Goal: Transaction & Acquisition: Book appointment/travel/reservation

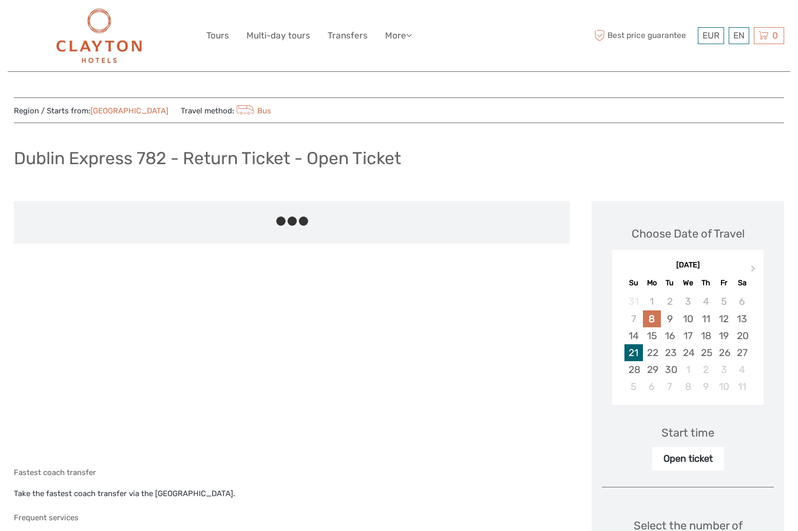
click at [634, 350] on div "21" at bounding box center [633, 352] width 18 height 17
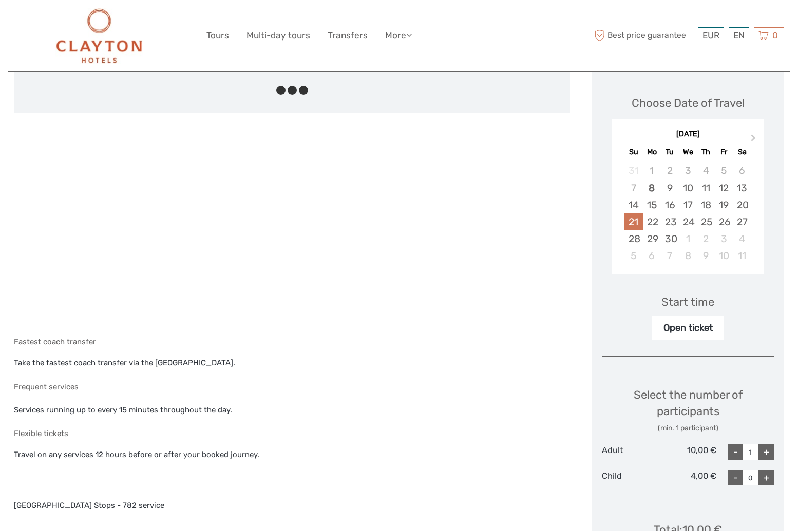
scroll to position [205, 0]
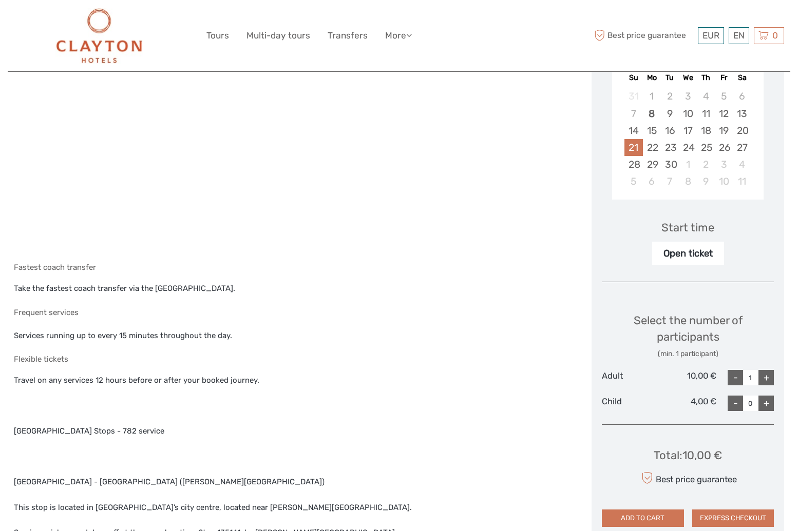
click at [768, 379] on div "+" at bounding box center [765, 377] width 15 height 15
click at [768, 378] on div "+" at bounding box center [765, 377] width 15 height 15
type input "3"
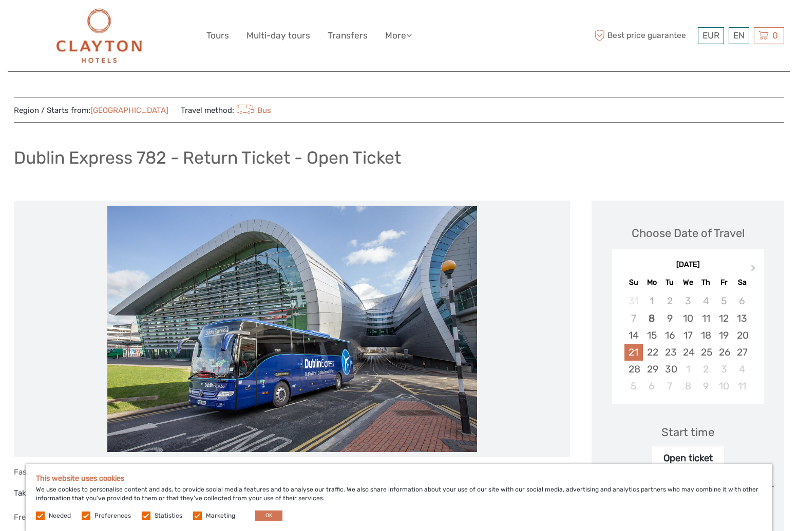
scroll to position [0, 0]
click at [694, 432] on div "Start time" at bounding box center [687, 433] width 53 height 16
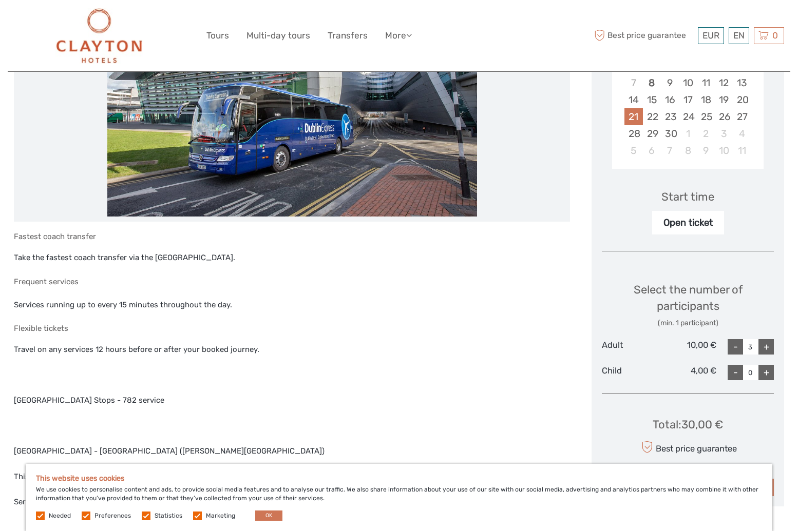
scroll to position [257, 0]
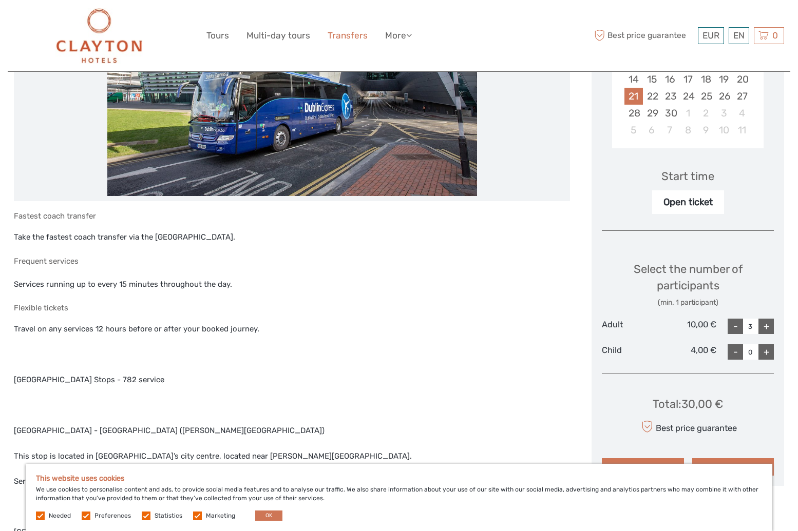
click at [344, 34] on link "Transfers" at bounding box center [347, 35] width 40 height 15
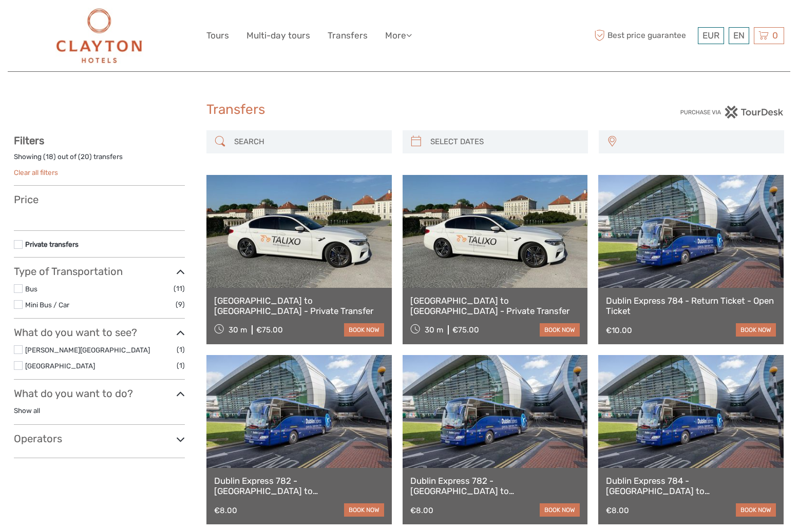
select select
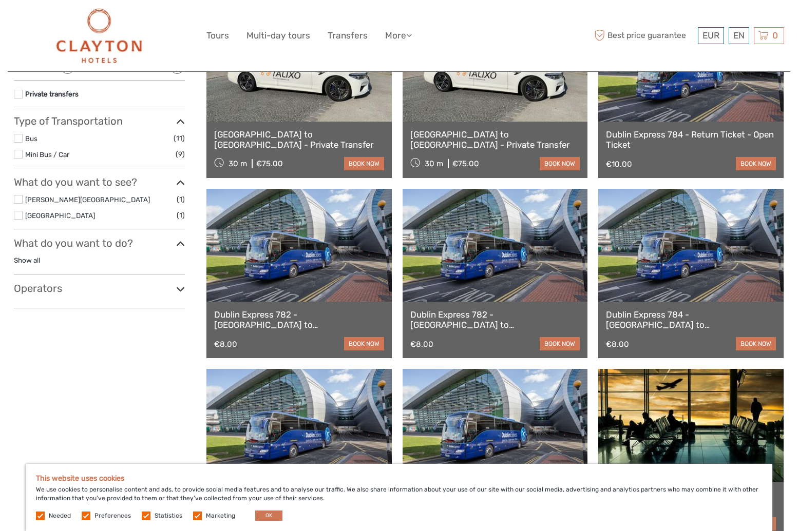
scroll to position [205, 0]
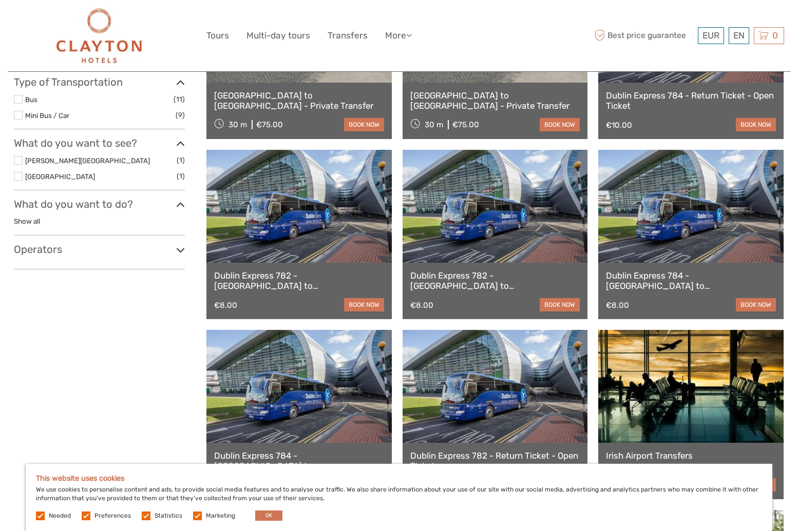
click at [306, 226] on link at bounding box center [298, 206] width 185 height 113
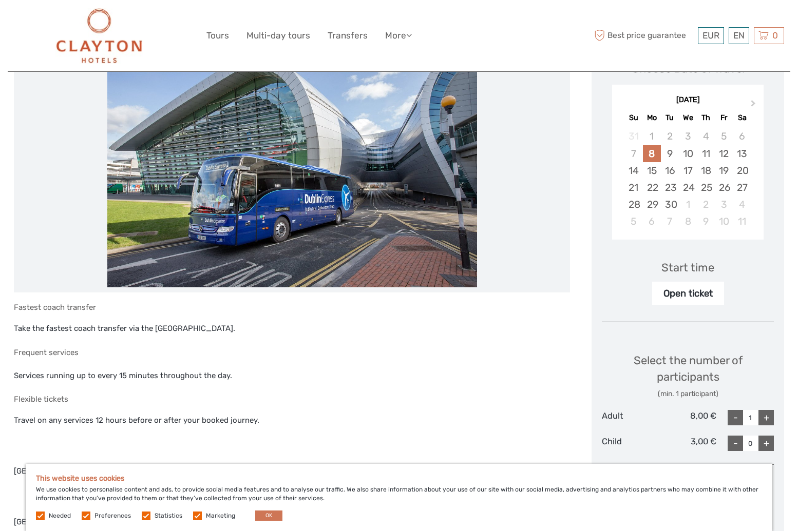
scroll to position [257, 0]
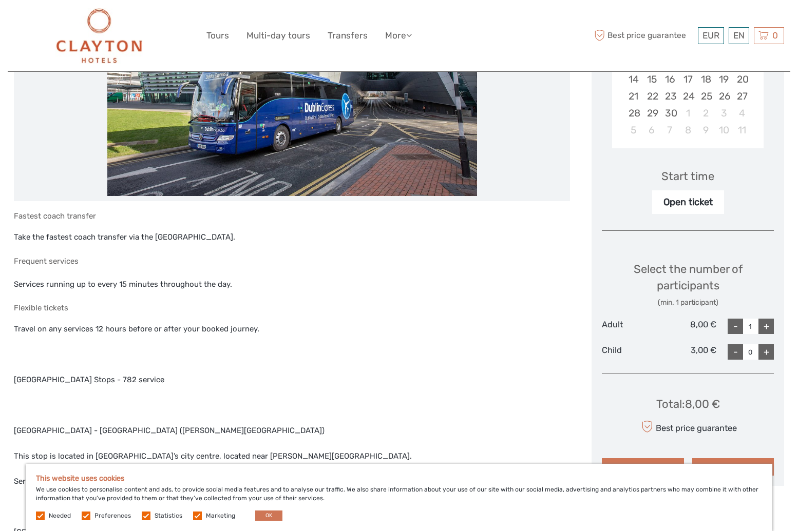
click at [616, 348] on div "Child" at bounding box center [630, 351] width 57 height 15
drag, startPoint x: 704, startPoint y: 272, endPoint x: 727, endPoint y: 302, distance: 38.4
click at [704, 272] on div "Select the number of participants (min. 1 participant)" at bounding box center [688, 284] width 172 height 47
click at [768, 322] on div "+" at bounding box center [765, 326] width 15 height 15
click at [768, 323] on div "+" at bounding box center [765, 326] width 15 height 15
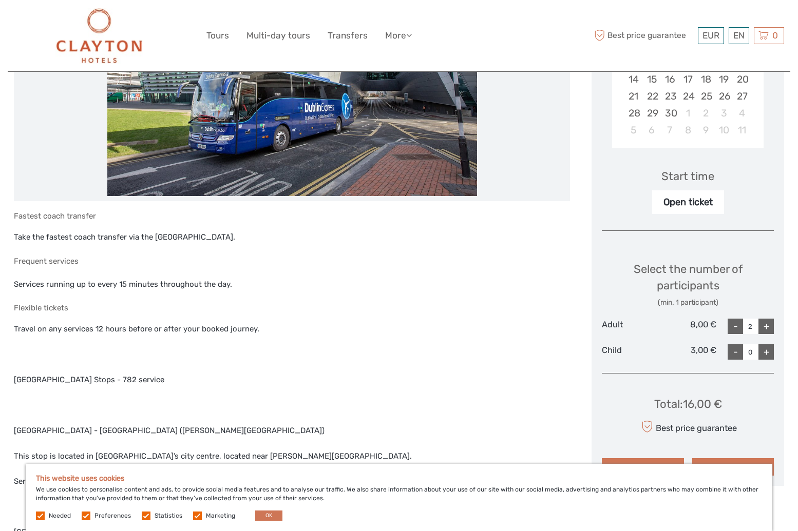
type input "3"
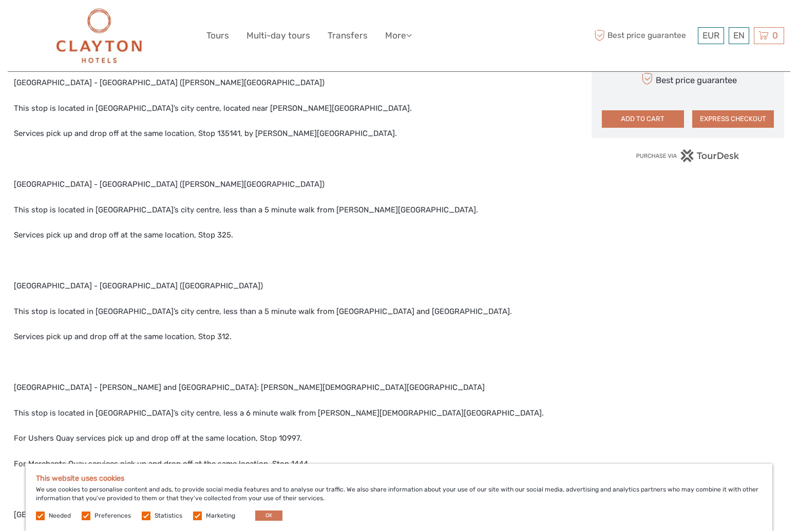
scroll to position [616, 0]
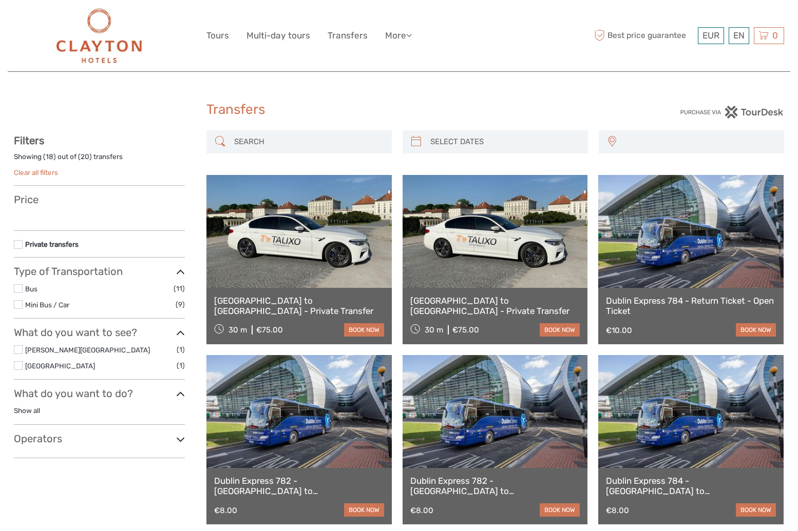
select select
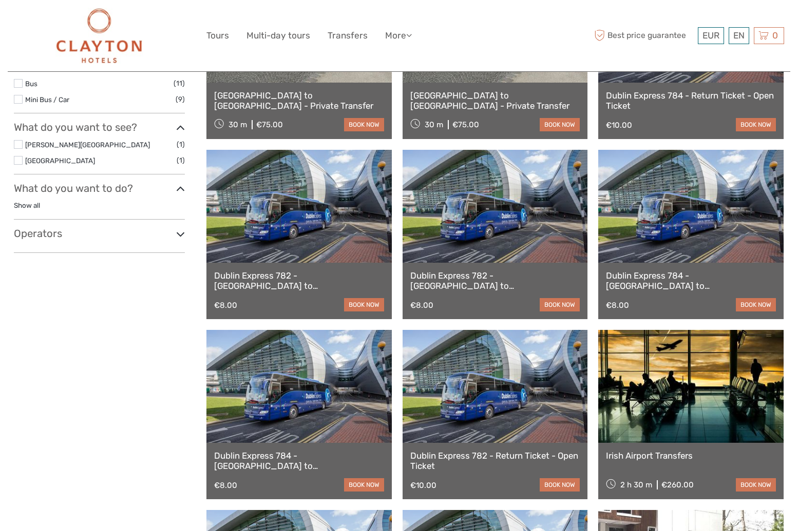
select select
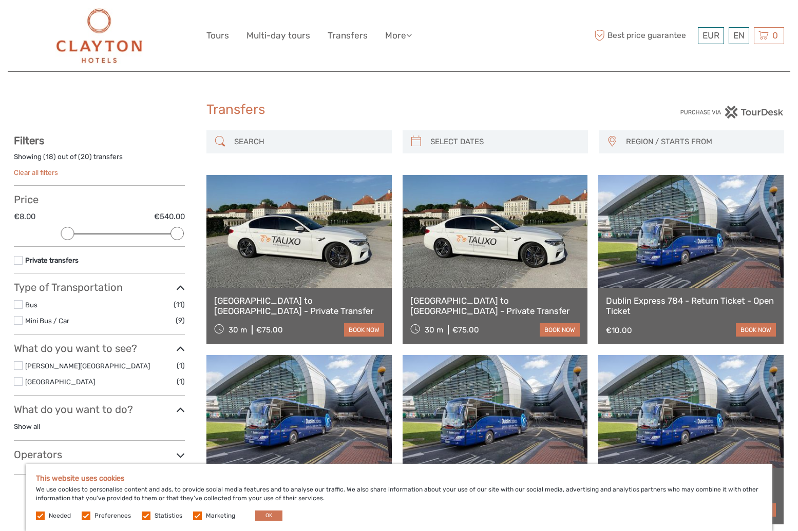
type input "08/09/2025"
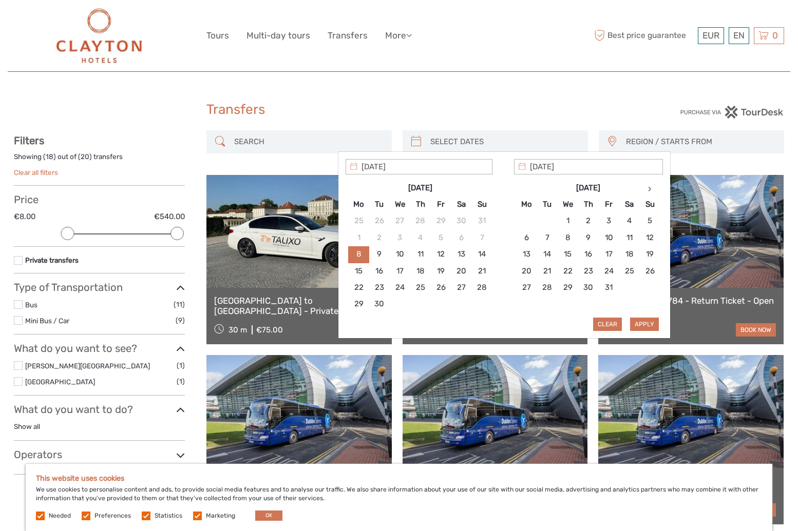
click at [512, 134] on input "search" at bounding box center [504, 142] width 157 height 18
type input "19/09/2025"
type input "21/09/2025"
drag, startPoint x: 480, startPoint y: 270, endPoint x: 580, endPoint y: 302, distance: 105.2
type input "19/09/2025"
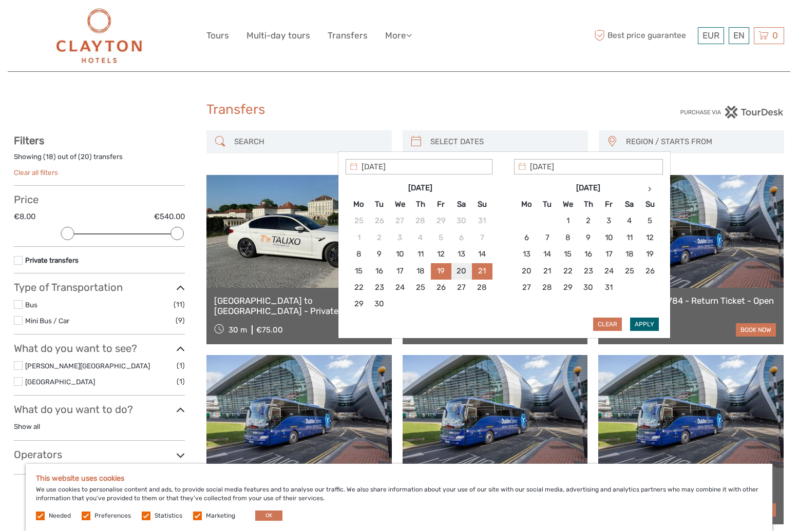
click at [649, 326] on button "Apply" at bounding box center [644, 324] width 29 height 13
type input "19/09/2025 - 21/09/2025"
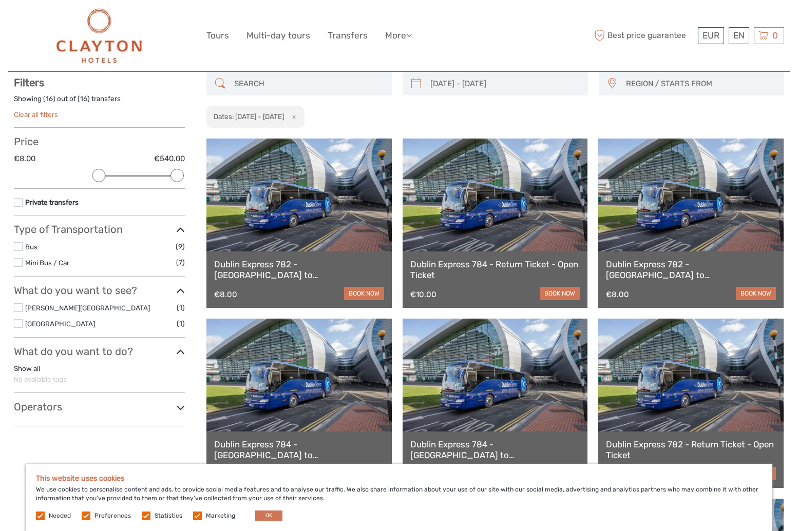
scroll to position [59, 0]
click at [314, 229] on link at bounding box center [298, 194] width 185 height 113
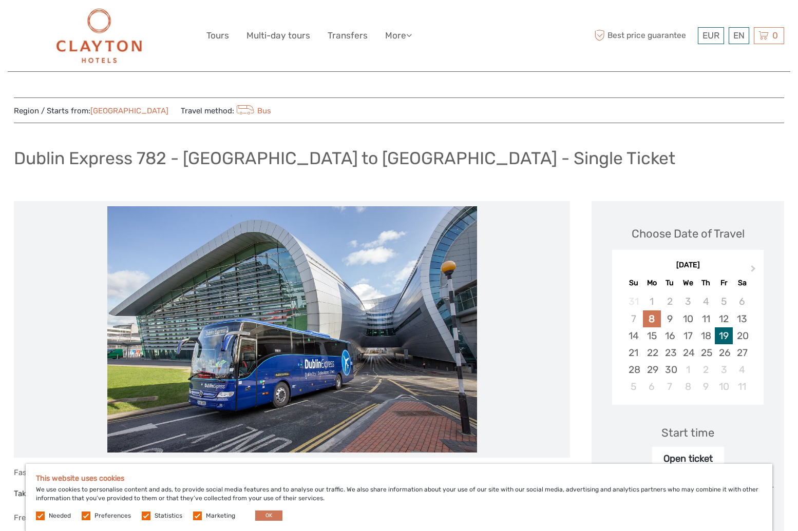
click at [728, 334] on div "19" at bounding box center [723, 335] width 18 height 17
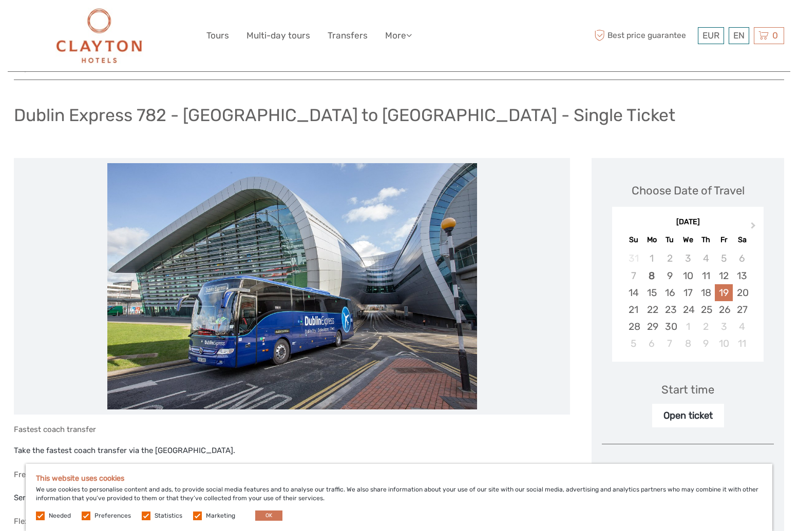
scroll to position [103, 0]
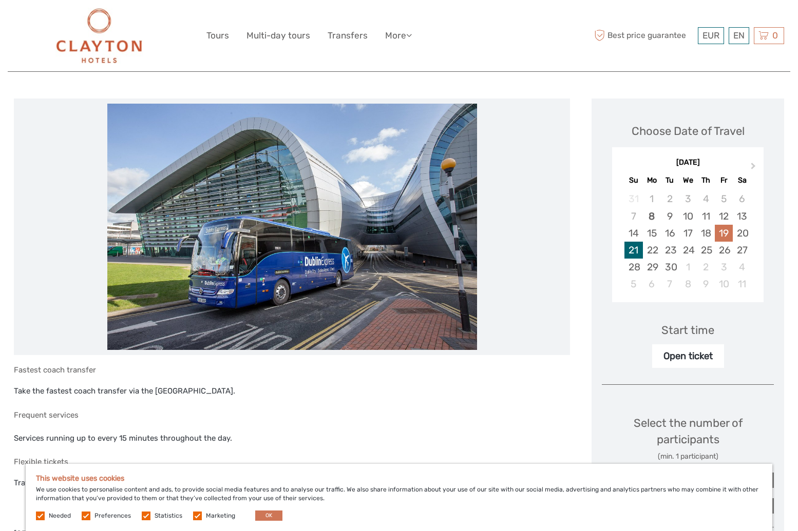
click at [636, 246] on div "21" at bounding box center [633, 250] width 18 height 17
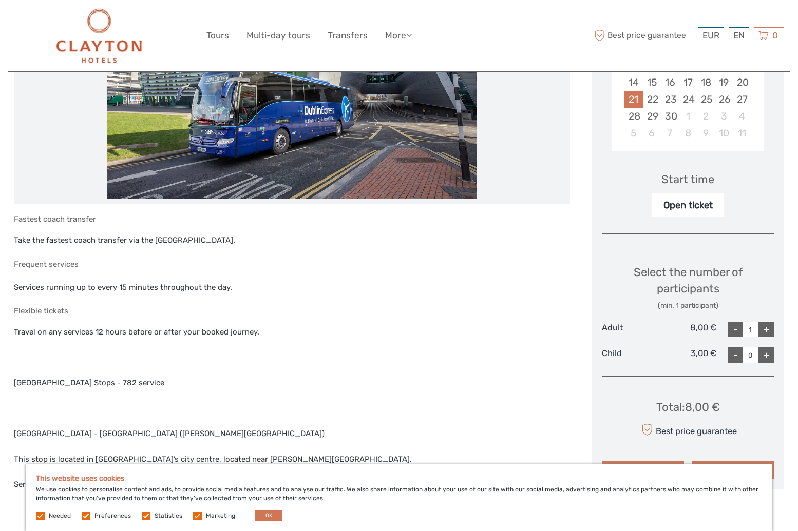
scroll to position [257, 0]
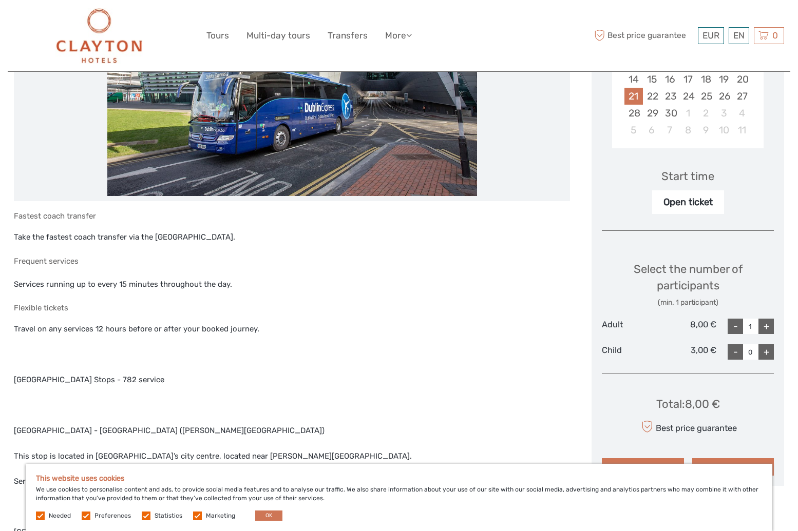
click at [769, 328] on div "+" at bounding box center [765, 326] width 15 height 15
type input "3"
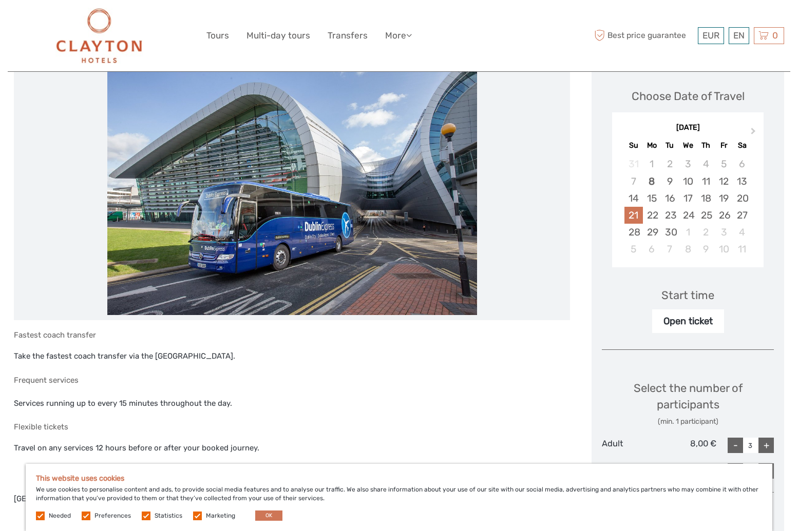
scroll to position [0, 0]
